Goal: Task Accomplishment & Management: Manage account settings

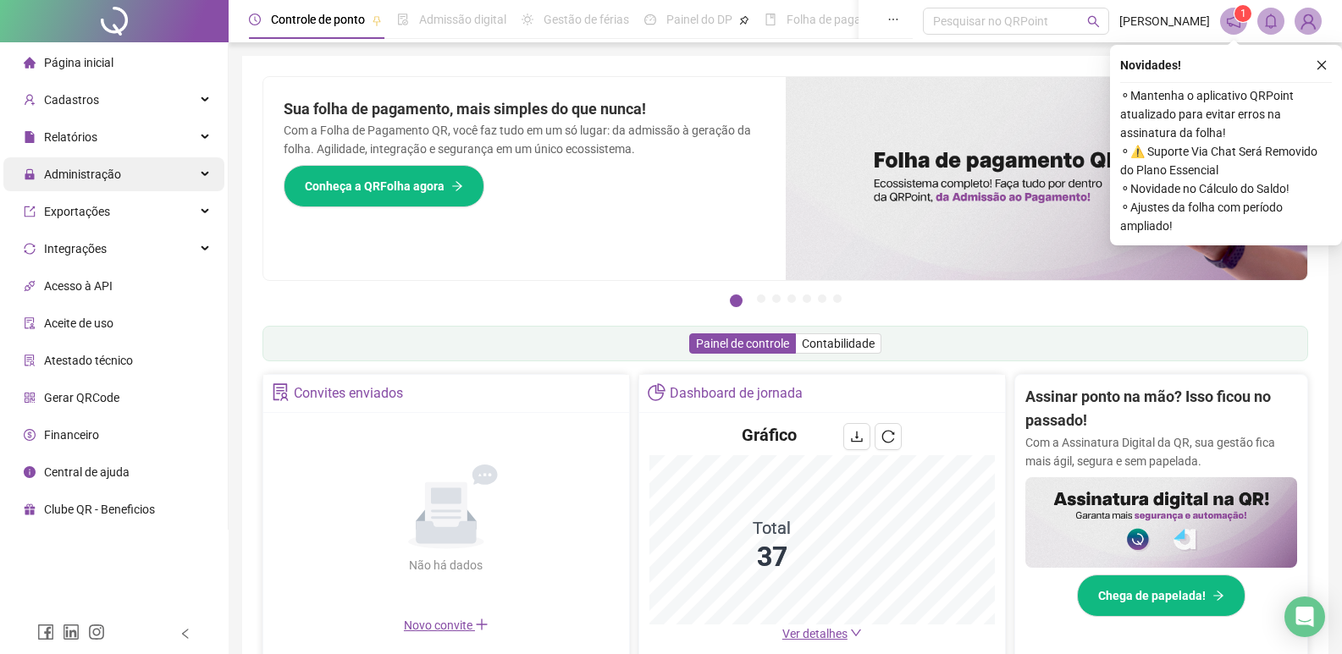
click at [147, 167] on div "Administração" at bounding box center [113, 174] width 221 height 34
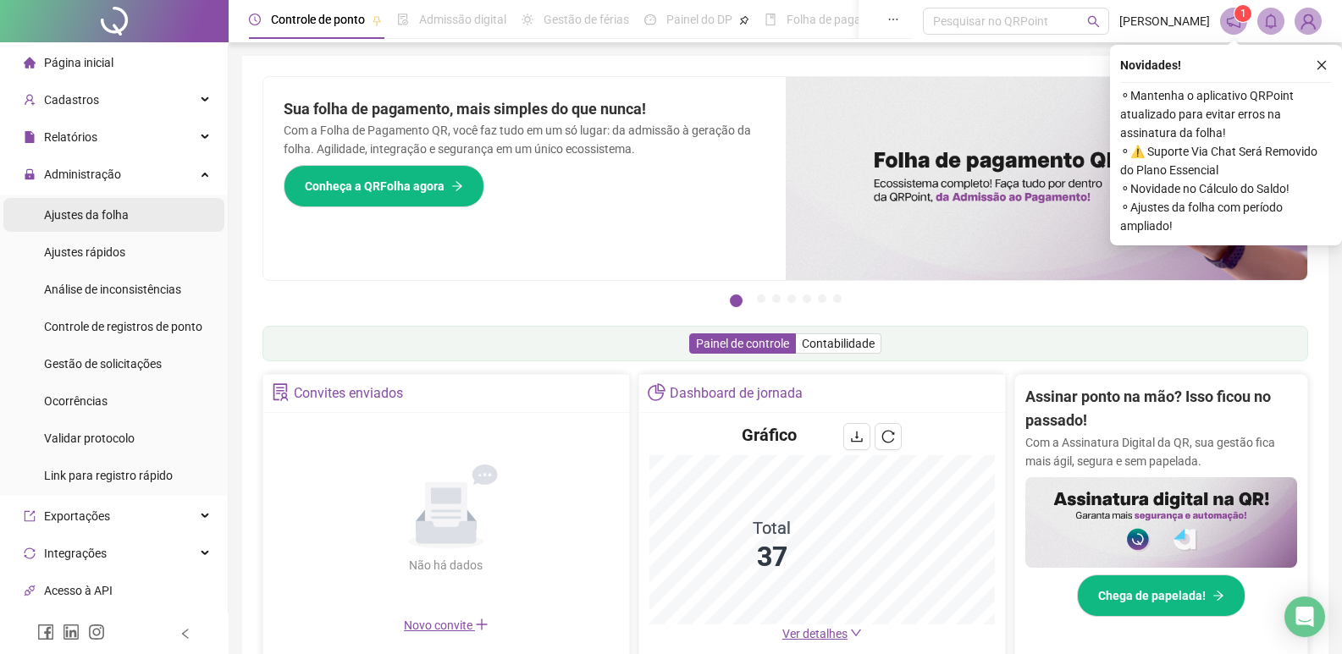
click at [137, 217] on li "Ajustes da folha" at bounding box center [113, 215] width 221 height 34
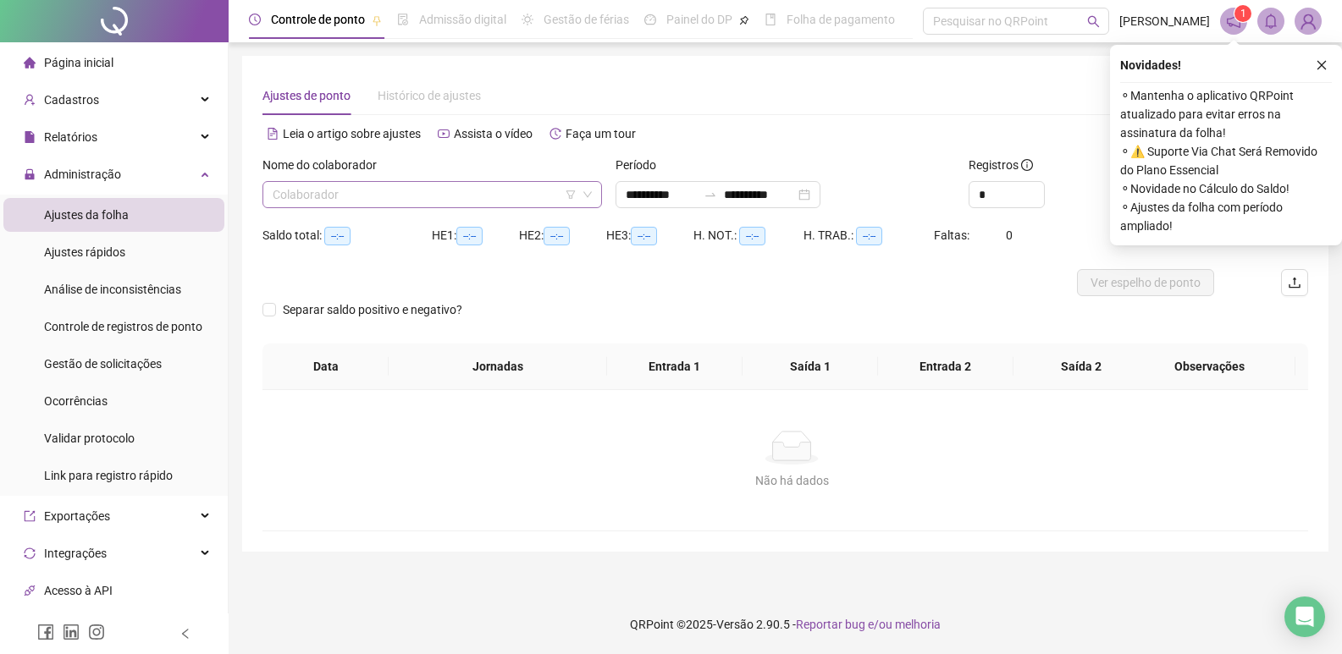
click at [310, 190] on input "search" at bounding box center [425, 194] width 304 height 25
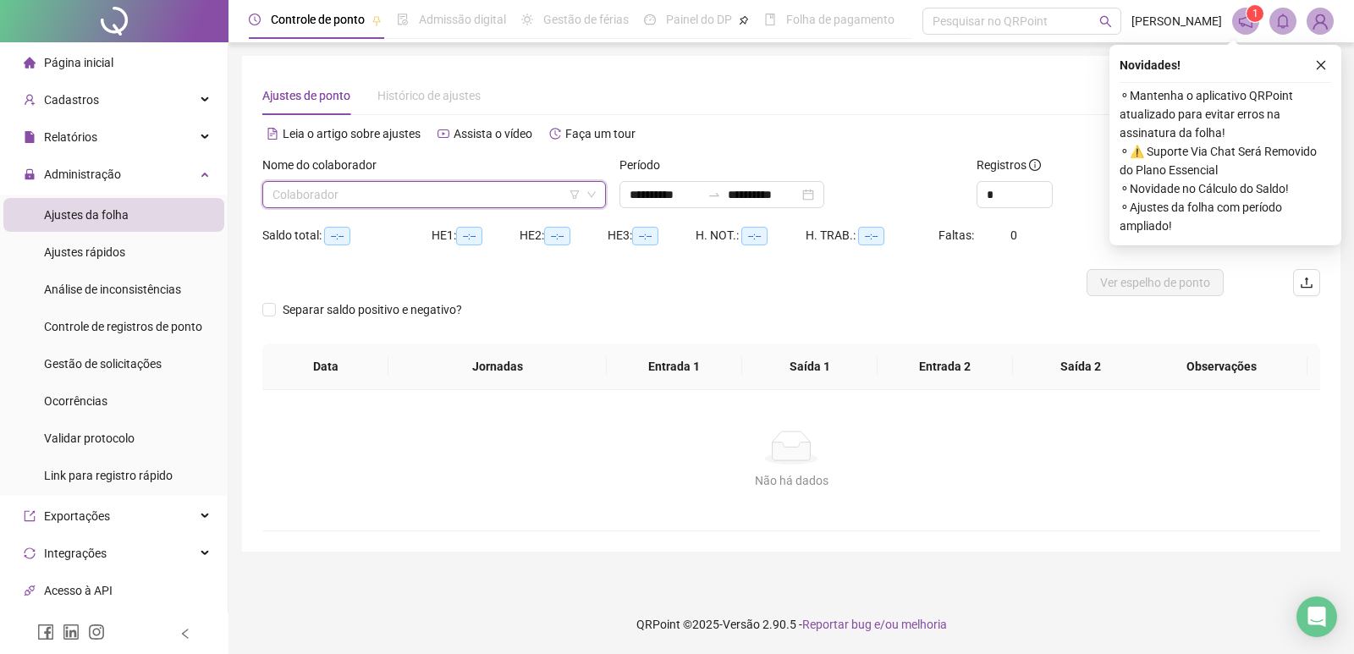
type input "**********"
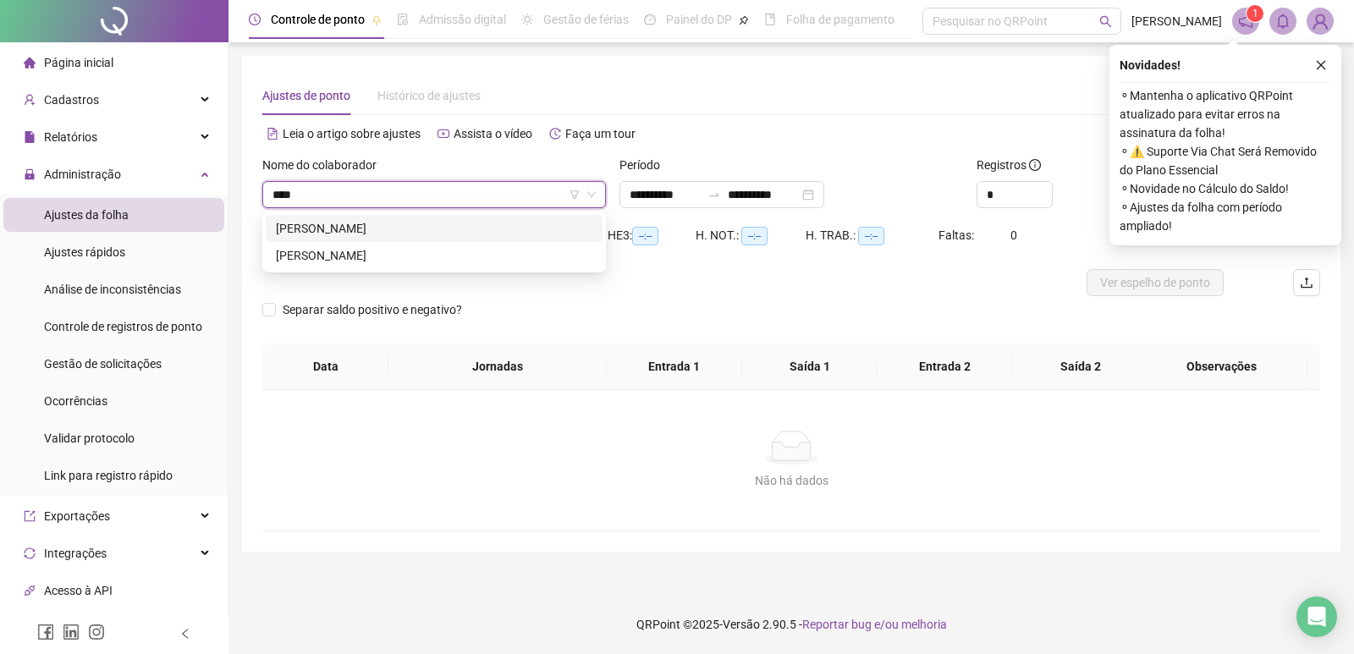
type input "*****"
click at [367, 259] on div "[PERSON_NAME]" at bounding box center [434, 255] width 317 height 19
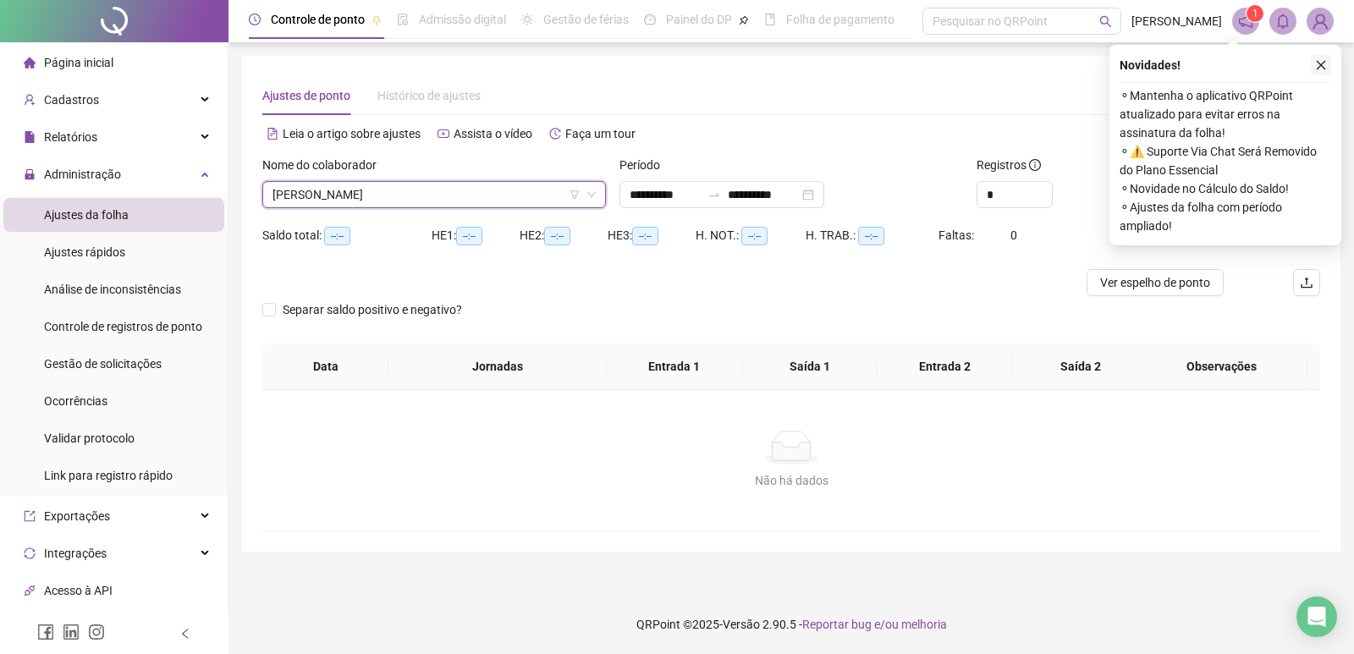
click at [1316, 64] on icon "close" at bounding box center [1321, 65] width 12 height 12
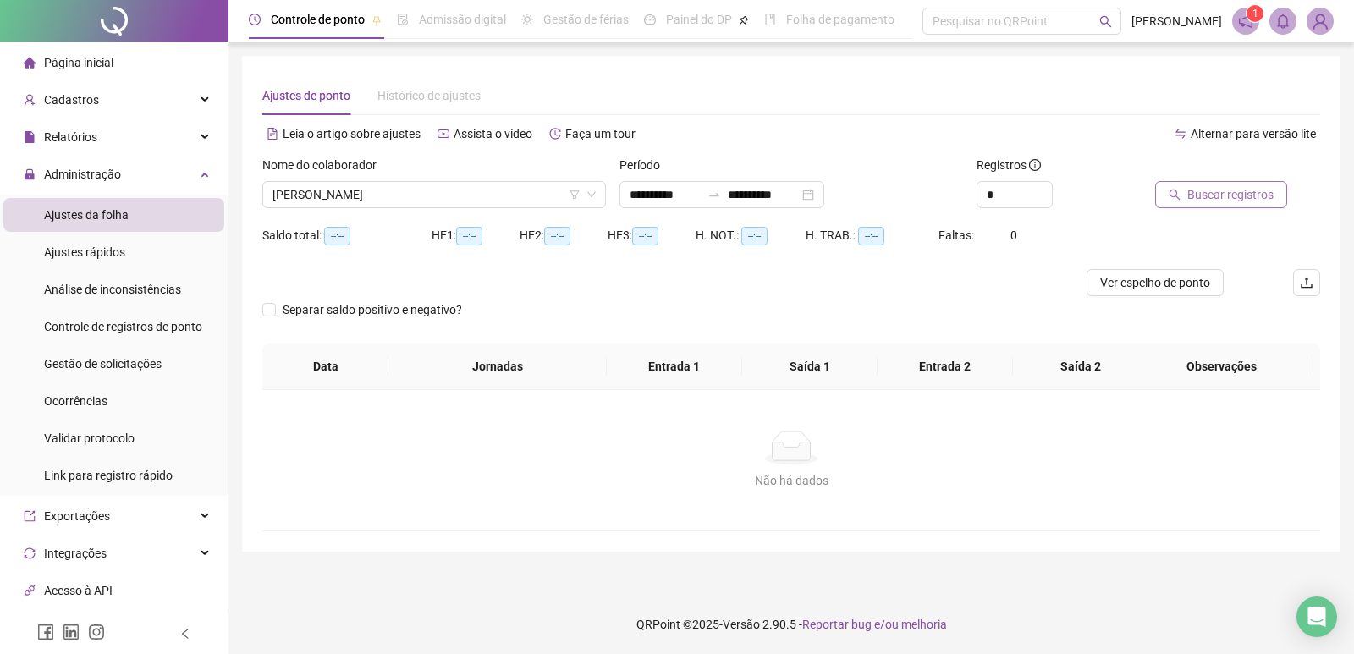
click at [1195, 186] on span "Buscar registros" at bounding box center [1231, 194] width 86 height 19
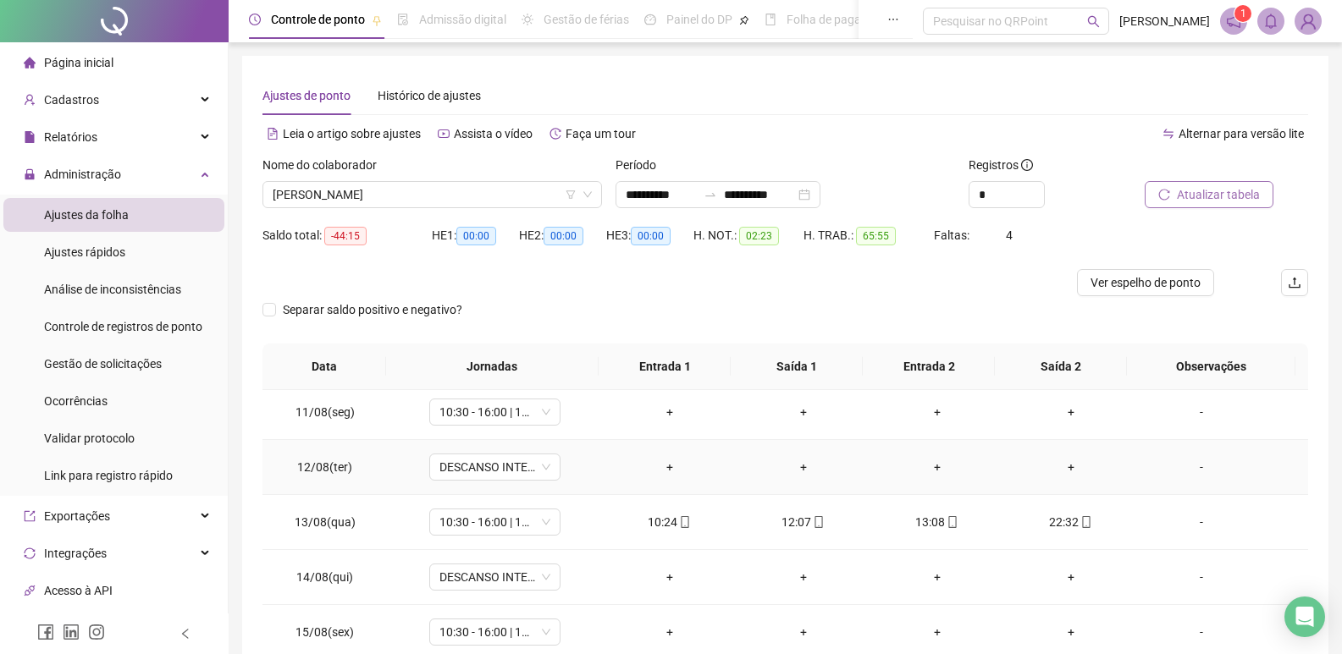
scroll to position [593, 0]
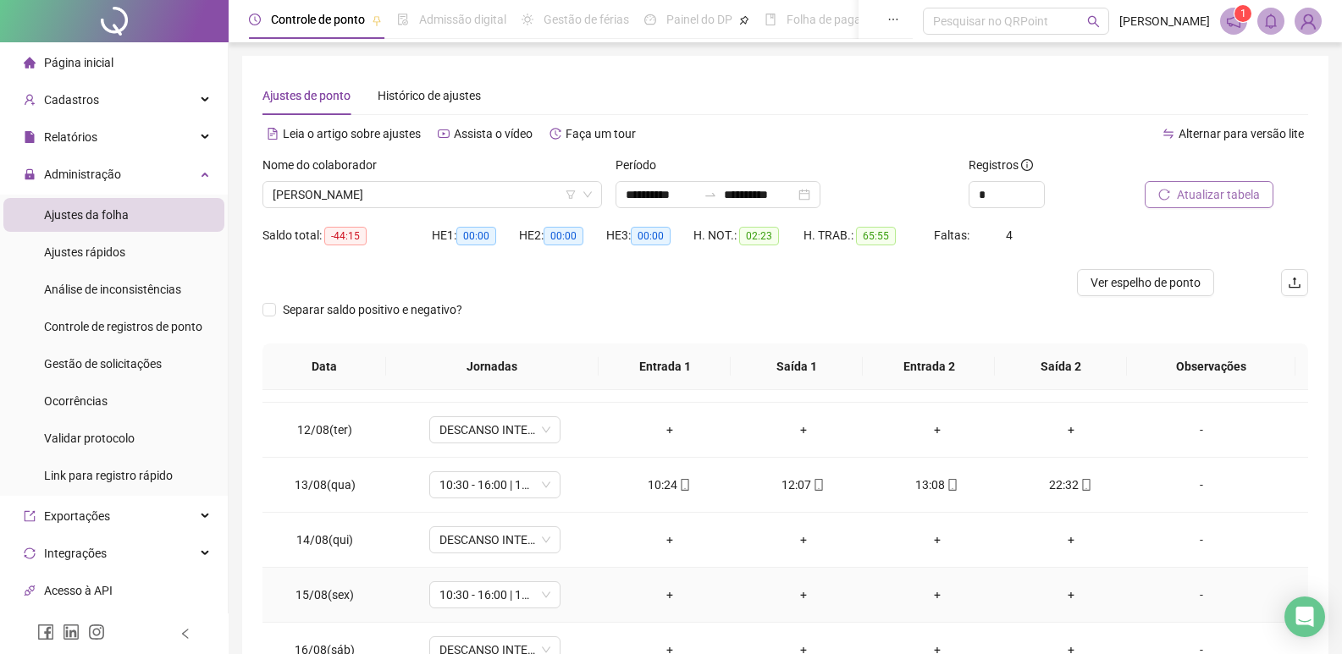
click at [1192, 598] on div "-" at bounding box center [1201, 595] width 100 height 19
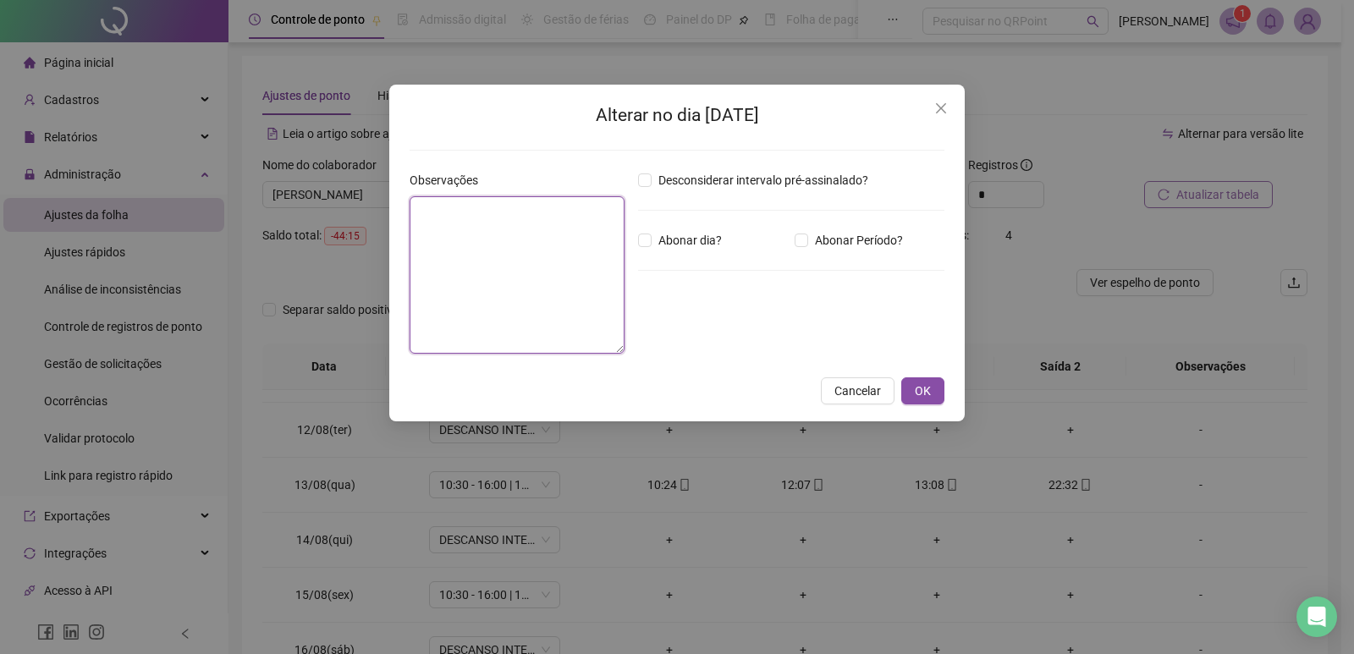
click at [593, 223] on textarea at bounding box center [517, 274] width 215 height 157
type textarea "*"
type textarea "********"
click at [652, 237] on span "Abonar dia?" at bounding box center [690, 240] width 77 height 19
click at [924, 397] on span "OK" at bounding box center [923, 391] width 16 height 19
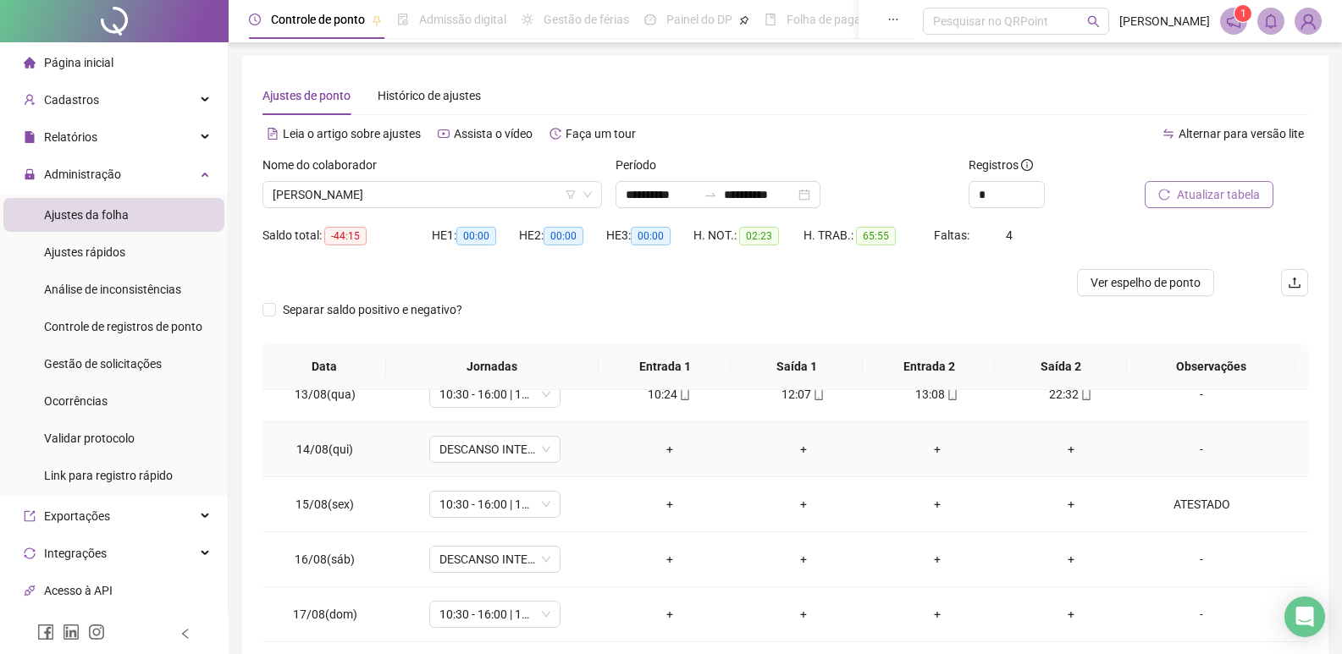
scroll to position [684, 0]
click at [1194, 563] on div "-" at bounding box center [1201, 558] width 100 height 19
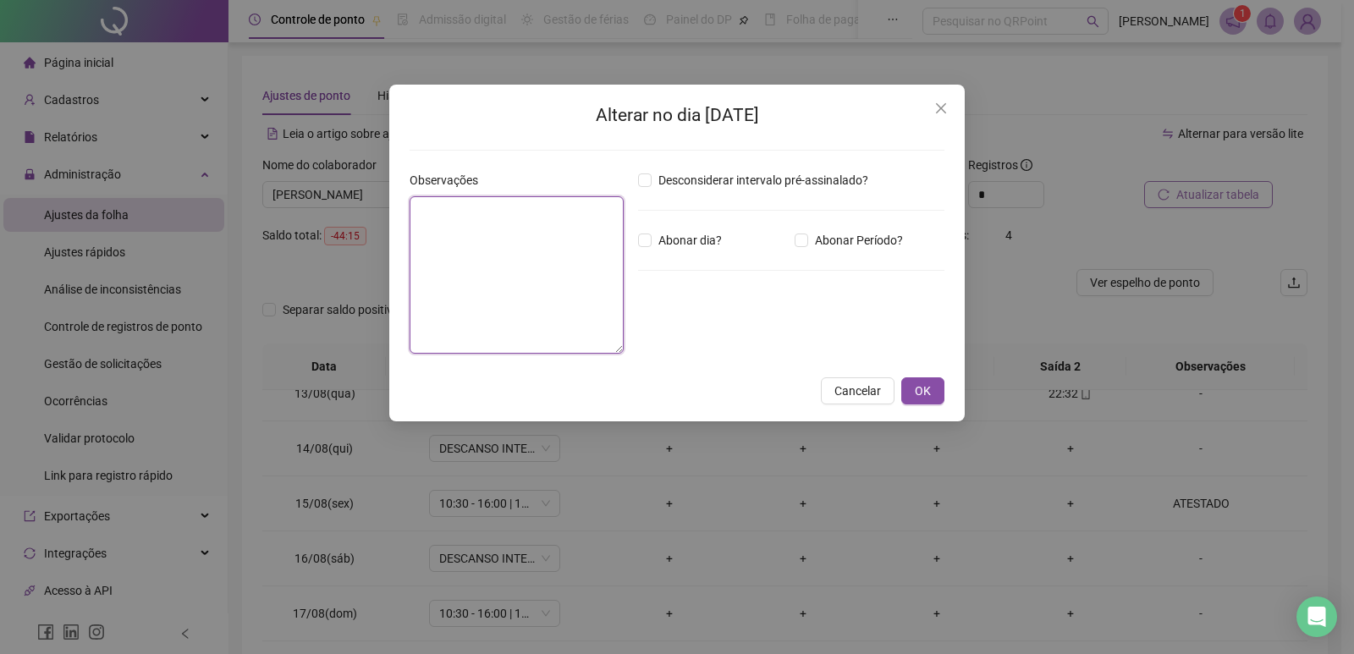
click at [481, 293] on textarea at bounding box center [517, 274] width 214 height 157
type textarea "********"
click at [931, 393] on button "OK" at bounding box center [923, 391] width 43 height 27
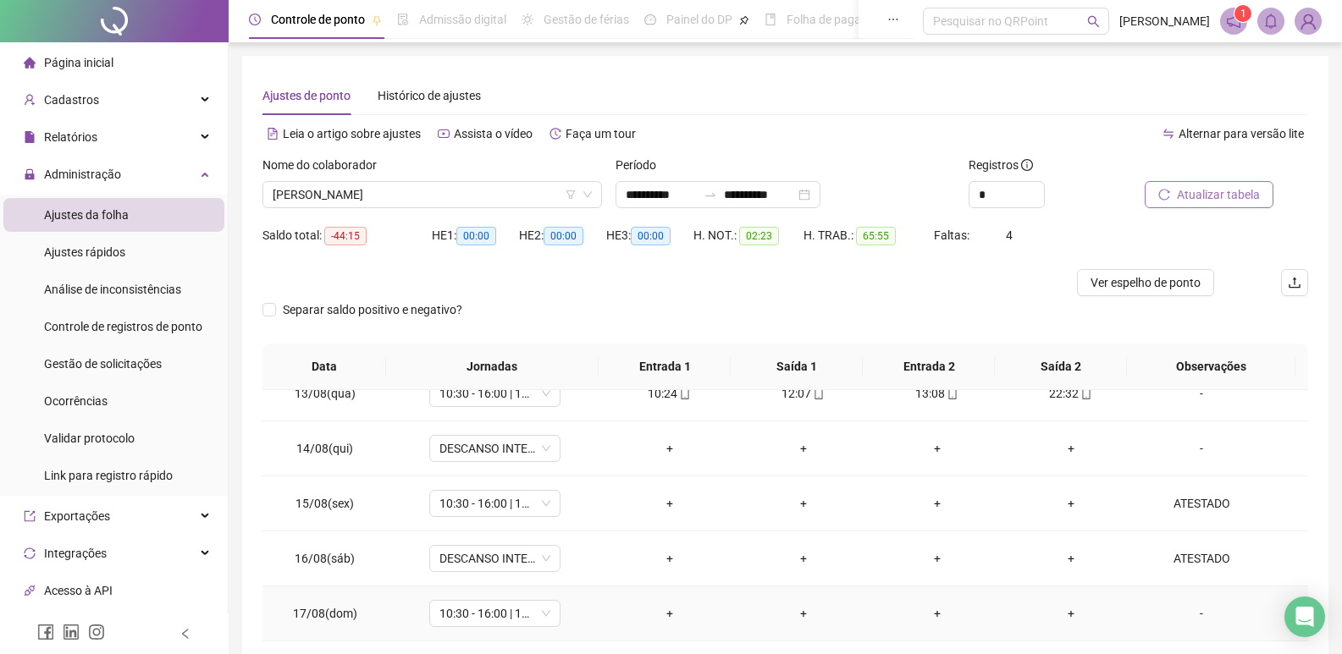
click at [1191, 610] on div "-" at bounding box center [1201, 613] width 100 height 19
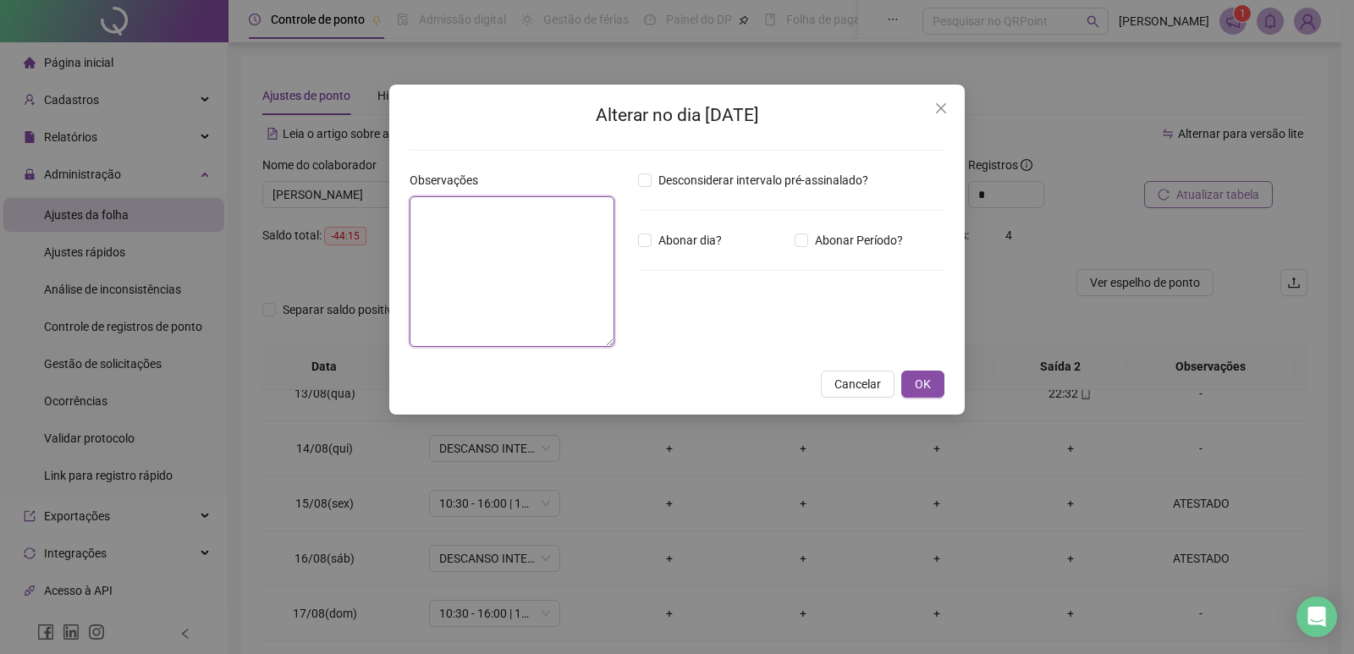
click at [493, 303] on textarea at bounding box center [512, 271] width 205 height 151
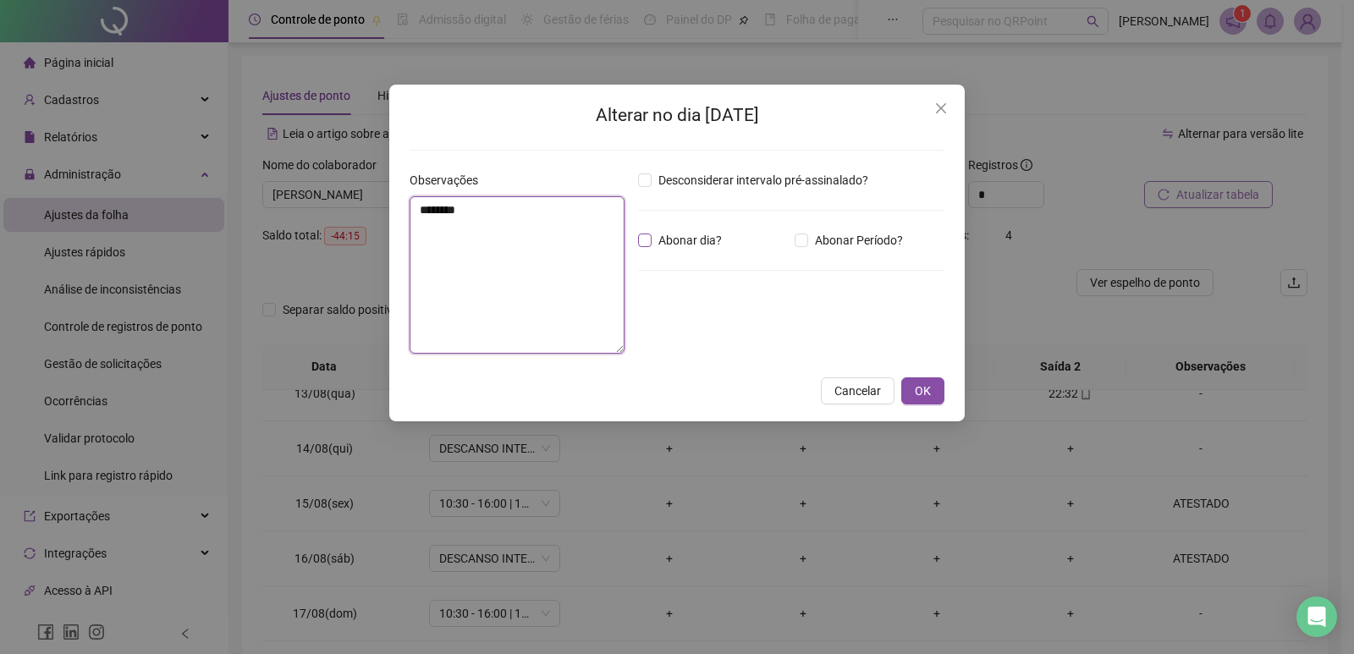
type textarea "********"
click at [659, 243] on span "Abonar dia?" at bounding box center [690, 240] width 77 height 19
click at [926, 397] on span "OK" at bounding box center [923, 391] width 16 height 19
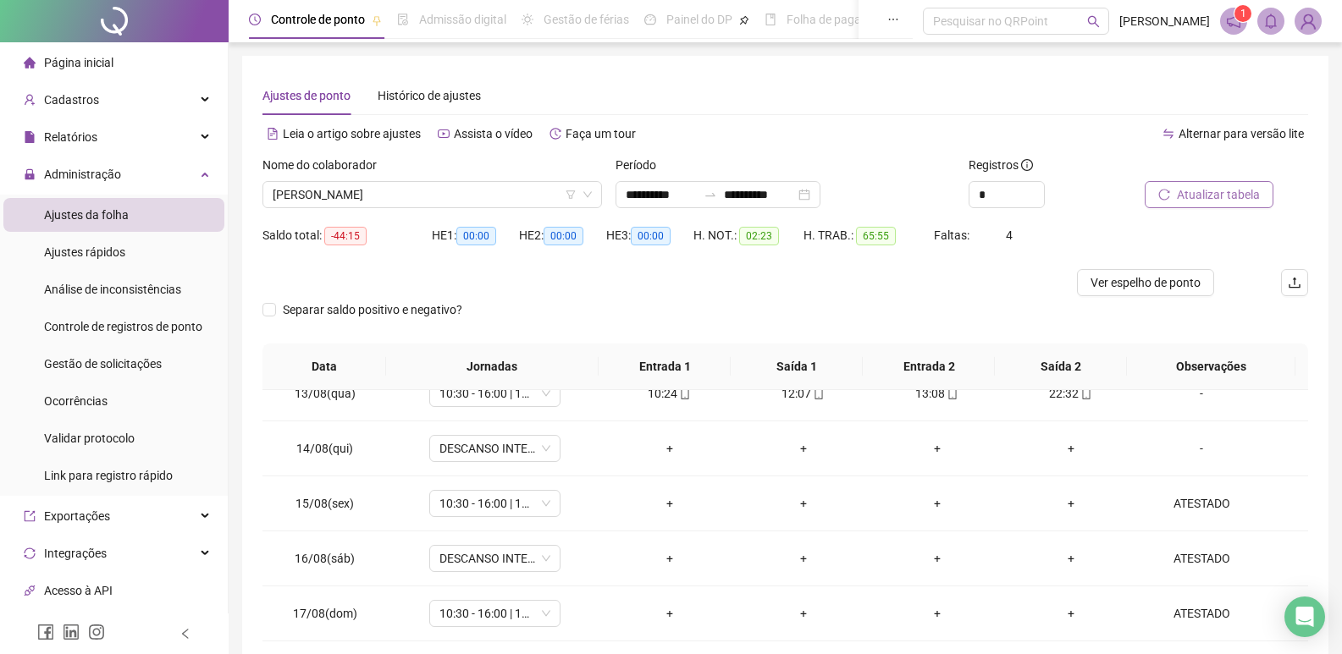
click at [1207, 185] on span "Atualizar tabela" at bounding box center [1218, 194] width 83 height 19
